Goal: Navigation & Orientation: Find specific page/section

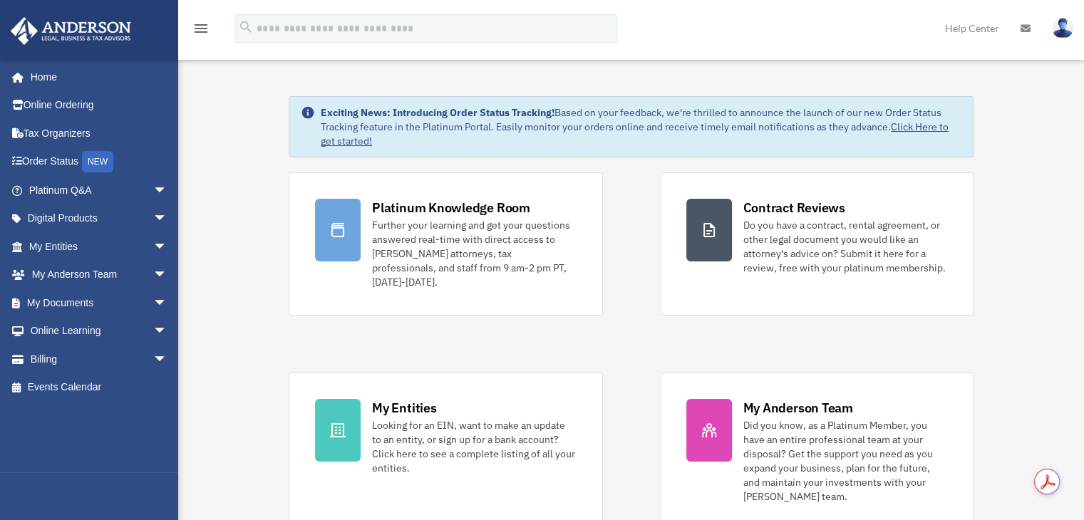
click at [989, 19] on link "Help Center" at bounding box center [972, 28] width 76 height 56
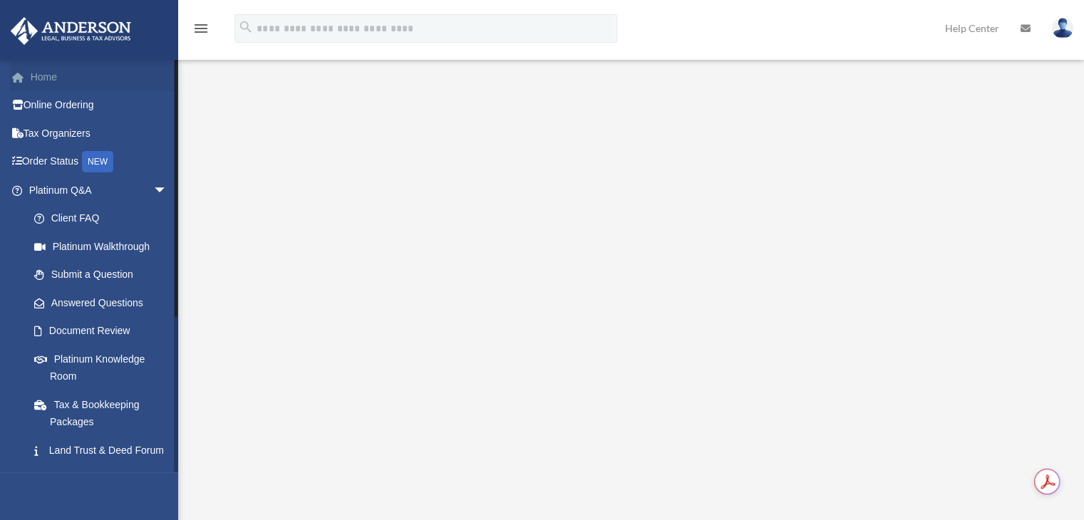
click at [31, 69] on link "Home" at bounding box center [99, 77] width 179 height 29
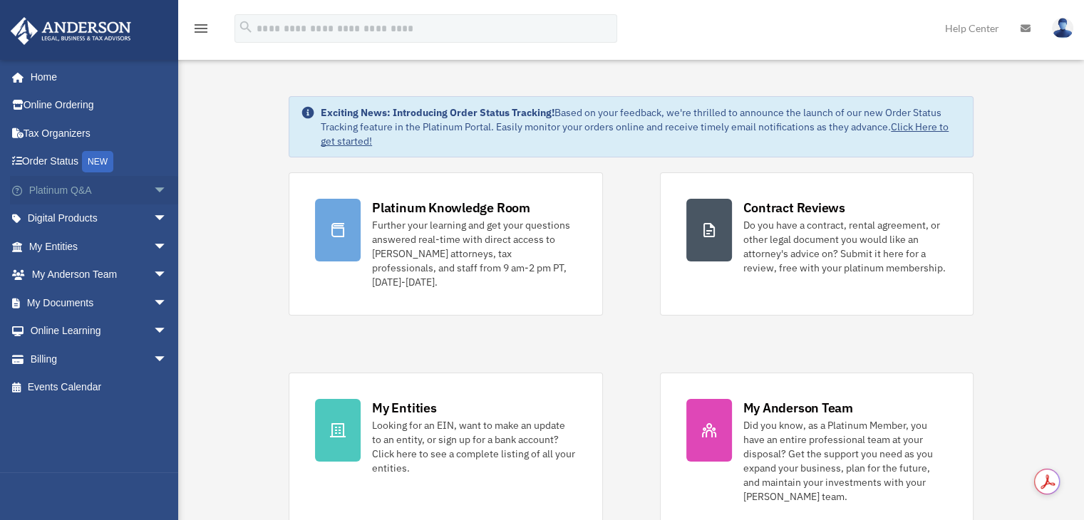
click at [157, 189] on span "arrow_drop_down" at bounding box center [167, 190] width 29 height 29
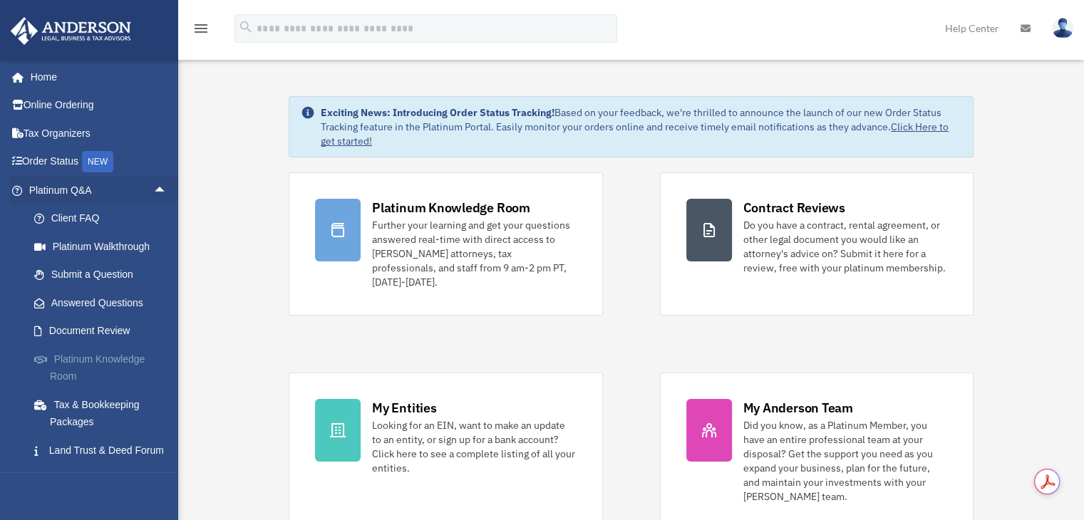
click at [84, 357] on link "Platinum Knowledge Room" at bounding box center [104, 368] width 169 height 46
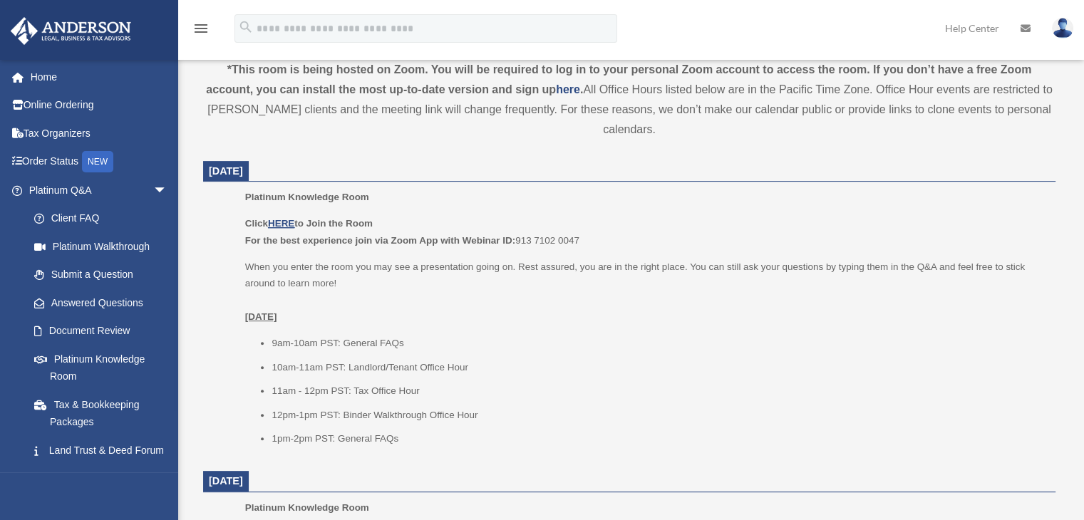
scroll to position [482, 0]
